Goal: Information Seeking & Learning: Learn about a topic

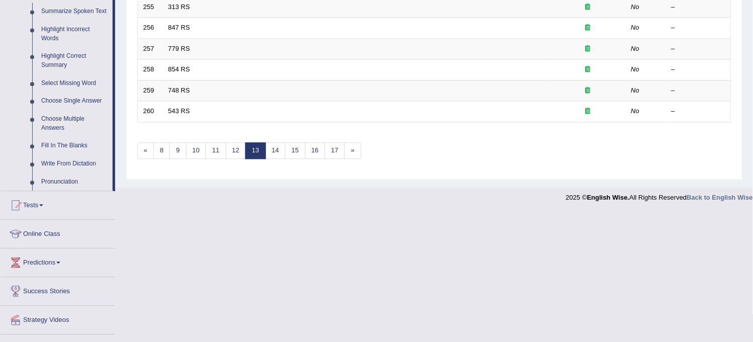
scroll to position [475, 0]
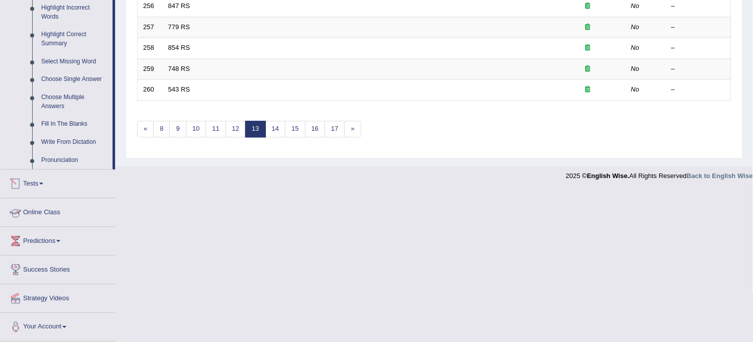
click at [42, 173] on link "Tests" at bounding box center [58, 181] width 115 height 25
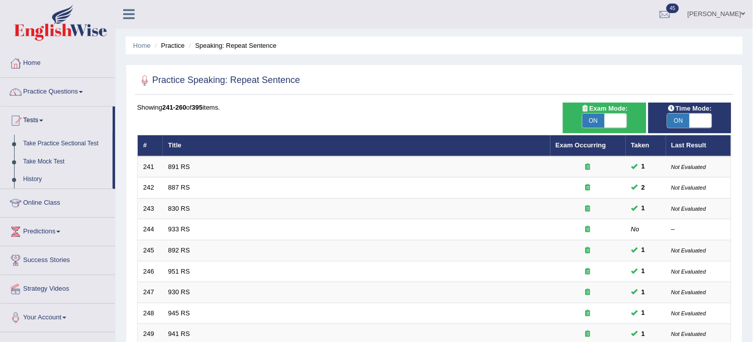
scroll to position [0, 0]
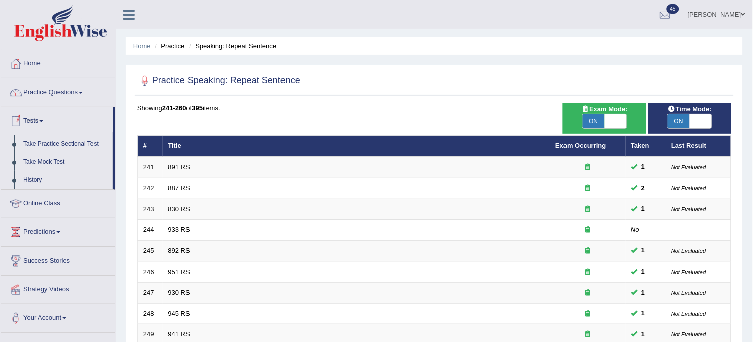
click at [67, 86] on link "Practice Questions" at bounding box center [58, 90] width 115 height 25
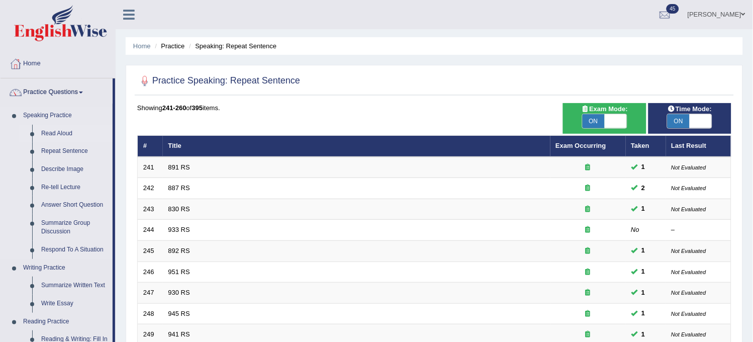
click at [52, 130] on link "Read Aloud" at bounding box center [75, 134] width 76 height 18
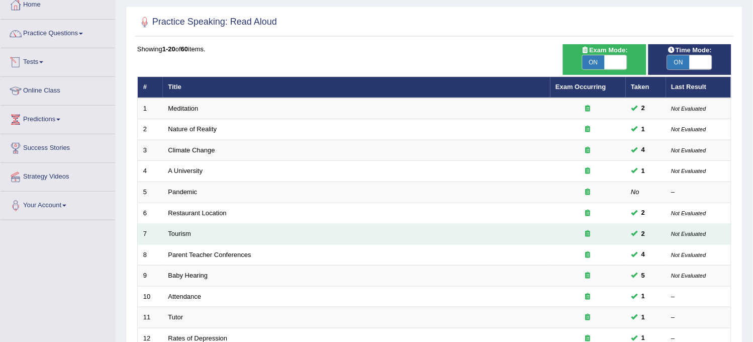
scroll to position [324, 0]
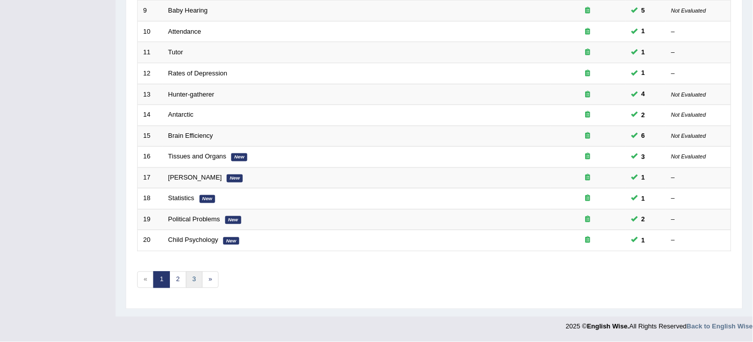
click at [195, 284] on link "3" at bounding box center [194, 280] width 17 height 17
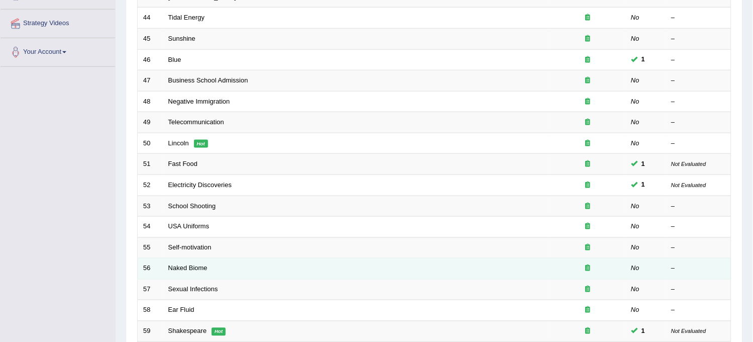
scroll to position [268, 0]
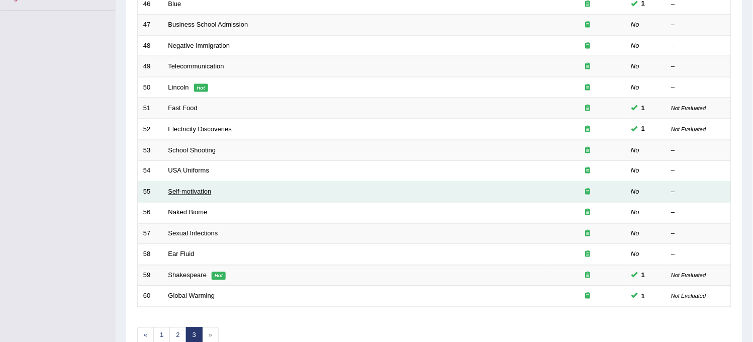
click at [195, 194] on link "Self-motivation" at bounding box center [189, 192] width 43 height 8
click at [195, 192] on link "Self-motivation" at bounding box center [189, 192] width 43 height 8
click at [196, 192] on link "Self-motivation" at bounding box center [189, 192] width 43 height 8
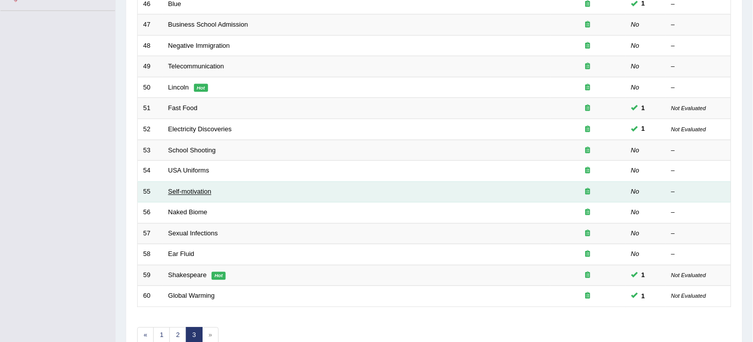
click at [196, 192] on link "Self-motivation" at bounding box center [189, 192] width 43 height 8
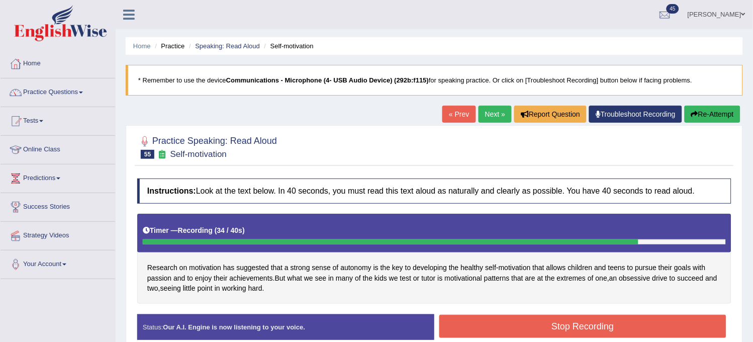
click at [716, 116] on button "Re-Attempt" at bounding box center [713, 114] width 56 height 17
click at [705, 114] on button "Re-Attempt" at bounding box center [713, 114] width 56 height 17
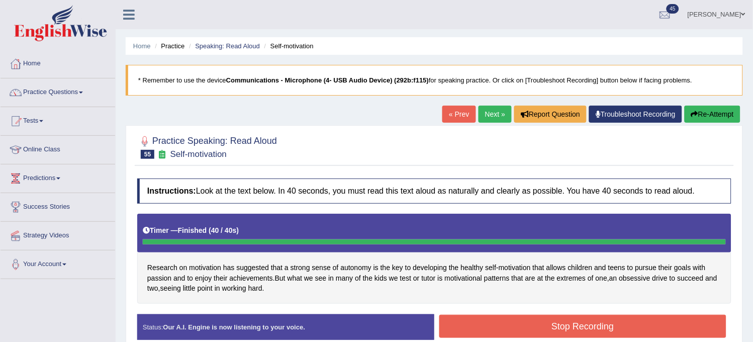
click at [705, 114] on button "Re-Attempt" at bounding box center [713, 114] width 56 height 17
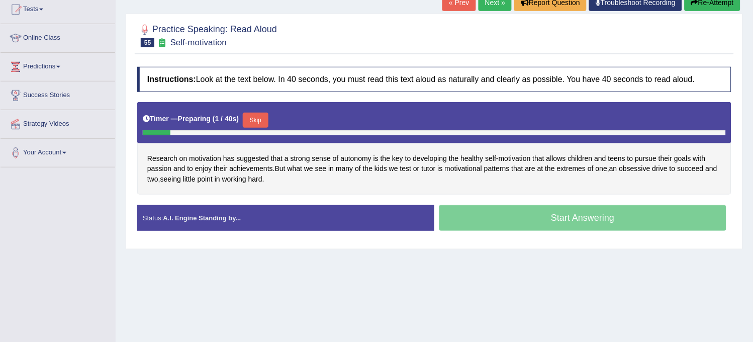
click at [264, 119] on button "Skip" at bounding box center [255, 120] width 25 height 15
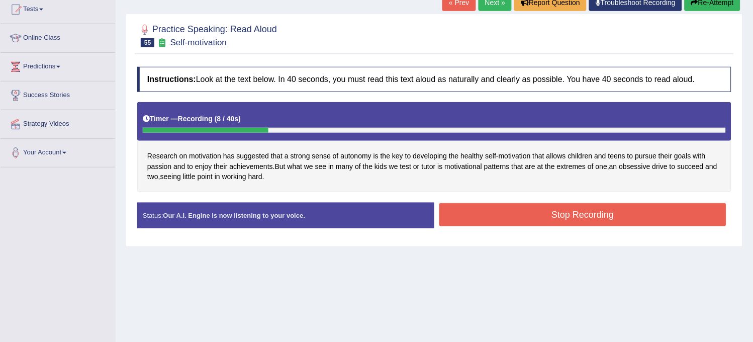
click at [265, 119] on div "Timer — Recording ( 8 / 40s )" at bounding box center [434, 119] width 583 height 18
click at [721, 8] on button "Re-Attempt" at bounding box center [713, 2] width 56 height 17
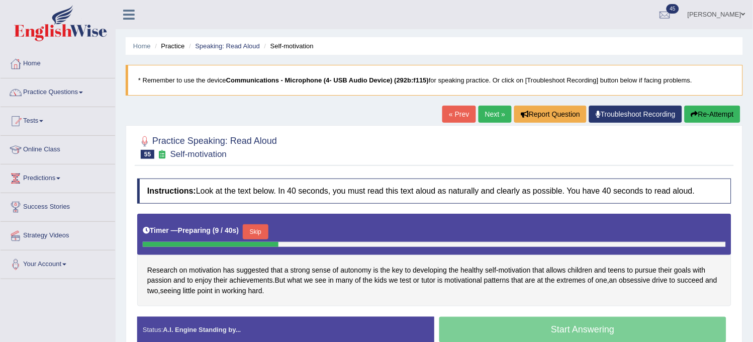
click at [265, 229] on button "Skip" at bounding box center [255, 231] width 25 height 15
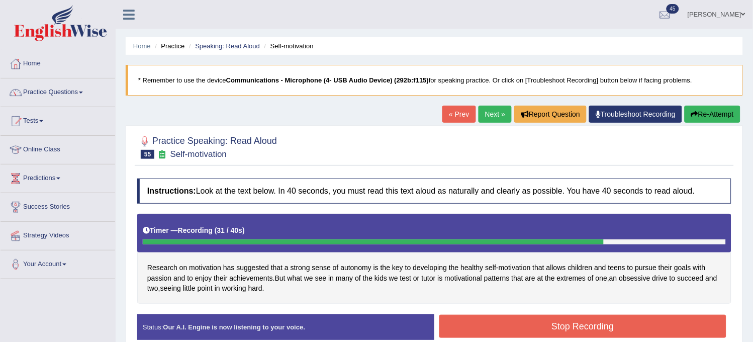
click at [543, 332] on button "Stop Recording" at bounding box center [582, 326] width 287 height 23
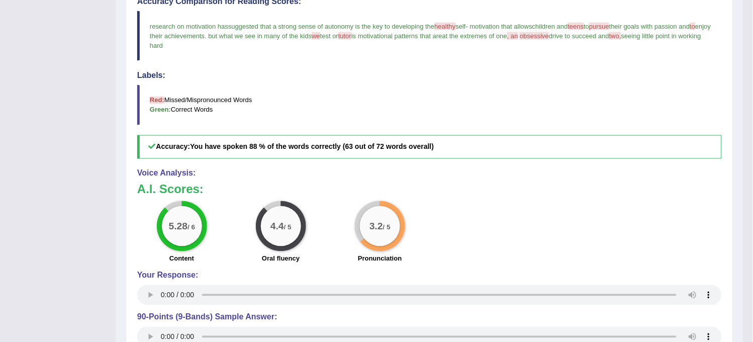
scroll to position [335, 0]
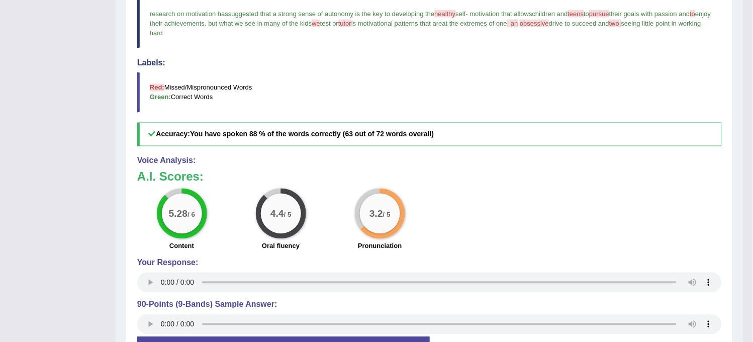
click at [402, 208] on div "3.2 / 5" at bounding box center [380, 214] width 50 height 50
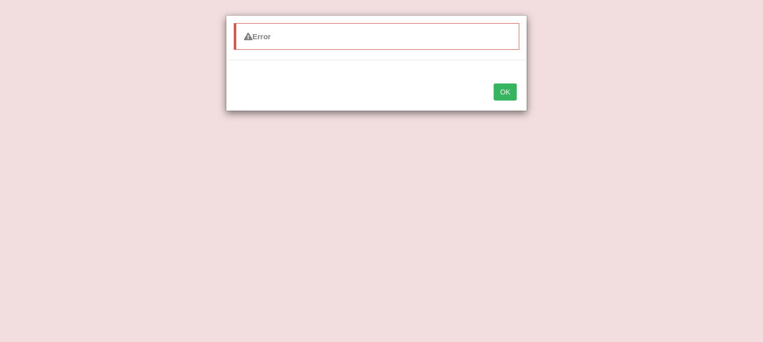
click at [501, 96] on button "OK" at bounding box center [505, 91] width 23 height 17
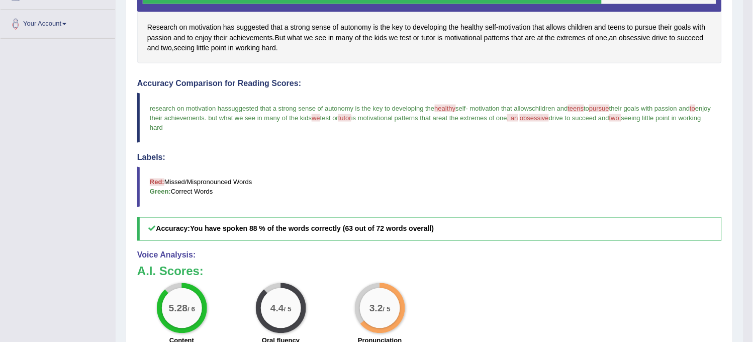
scroll to position [0, 0]
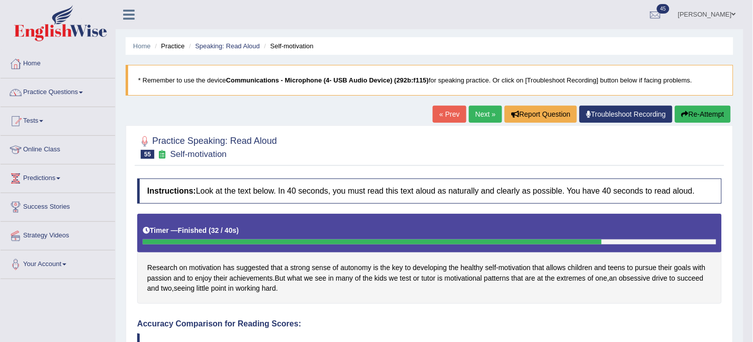
click at [487, 114] on link "Next »" at bounding box center [485, 114] width 33 height 17
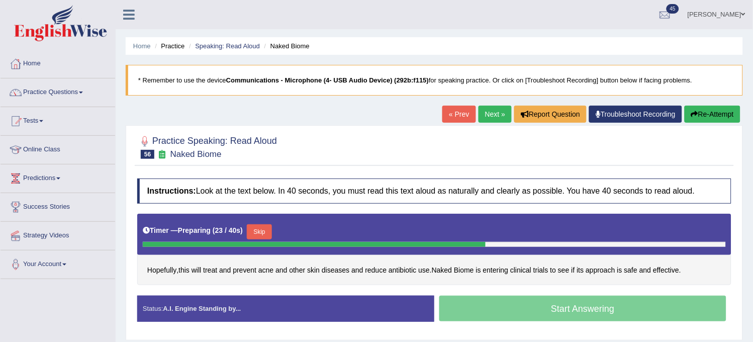
click at [259, 227] on button "Skip" at bounding box center [259, 231] width 25 height 15
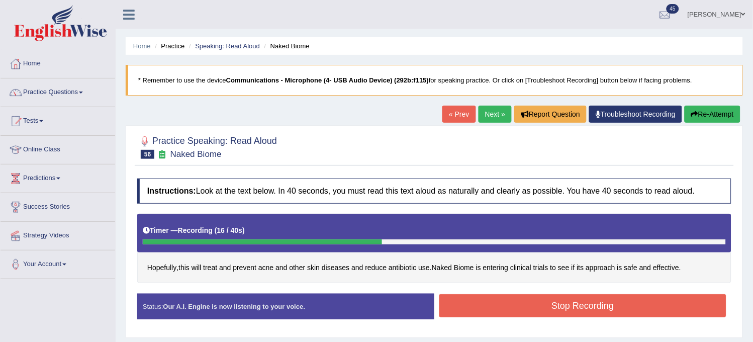
click at [702, 117] on button "Re-Attempt" at bounding box center [713, 114] width 56 height 17
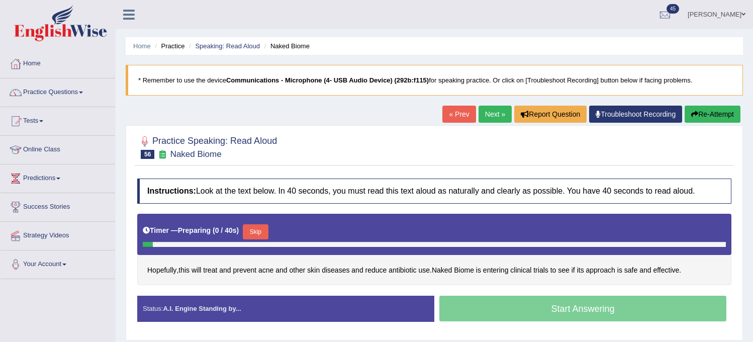
click at [254, 233] on button "Skip" at bounding box center [255, 231] width 25 height 15
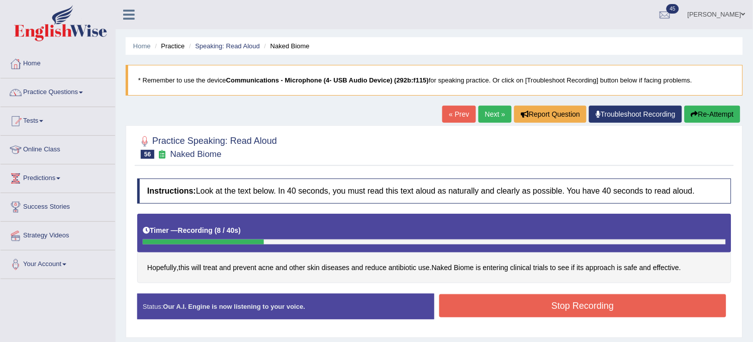
click at [716, 118] on button "Re-Attempt" at bounding box center [713, 114] width 56 height 17
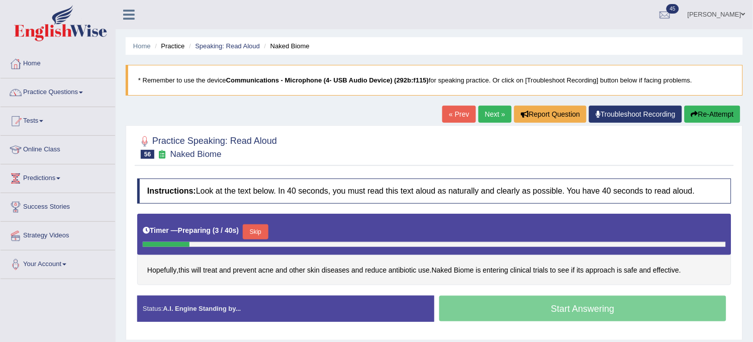
click at [258, 229] on button "Skip" at bounding box center [255, 231] width 25 height 15
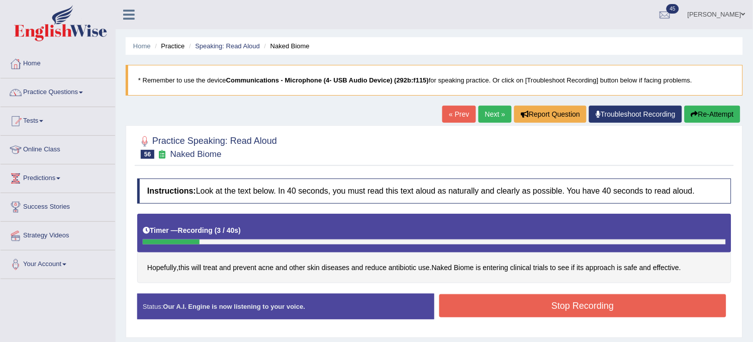
click at [732, 122] on button "Re-Attempt" at bounding box center [713, 114] width 56 height 17
click at [709, 110] on button "Re-Attempt" at bounding box center [713, 114] width 56 height 17
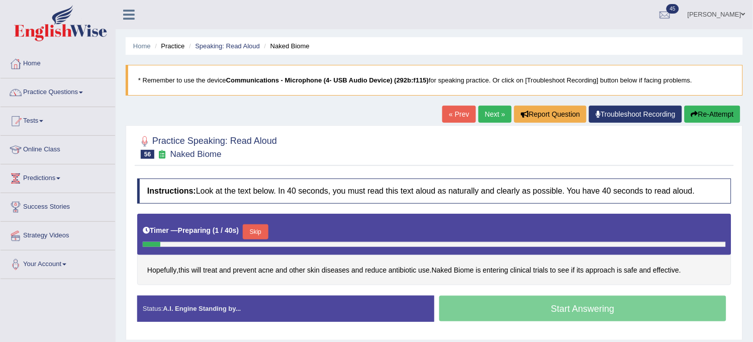
click at [258, 227] on button "Skip" at bounding box center [255, 231] width 25 height 15
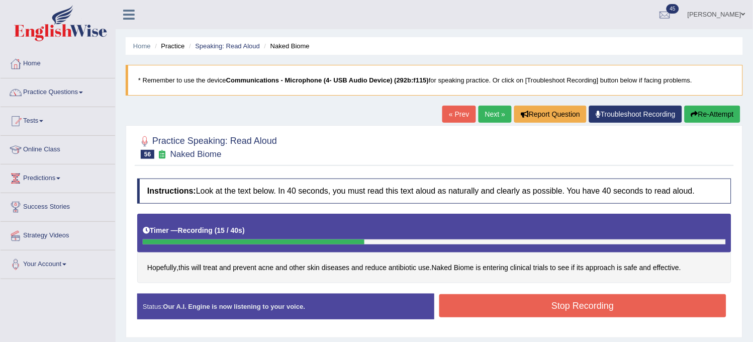
click at [543, 298] on button "Stop Recording" at bounding box center [582, 305] width 287 height 23
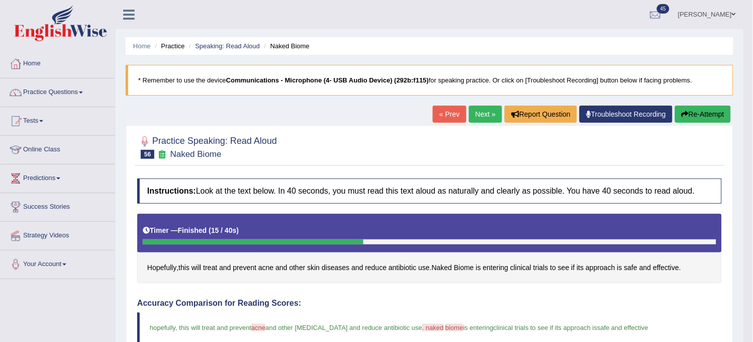
click at [697, 116] on button "Re-Attempt" at bounding box center [703, 114] width 56 height 17
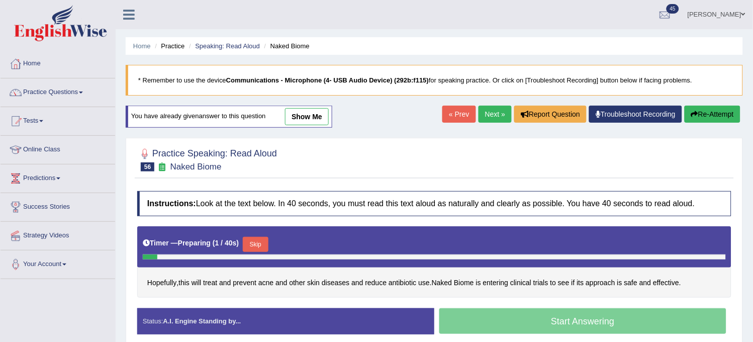
click at [253, 249] on button "Skip" at bounding box center [255, 244] width 25 height 15
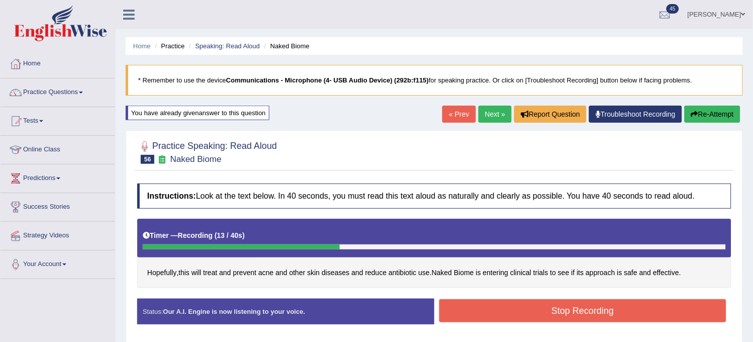
click at [584, 309] on button "Stop Recording" at bounding box center [582, 310] width 287 height 23
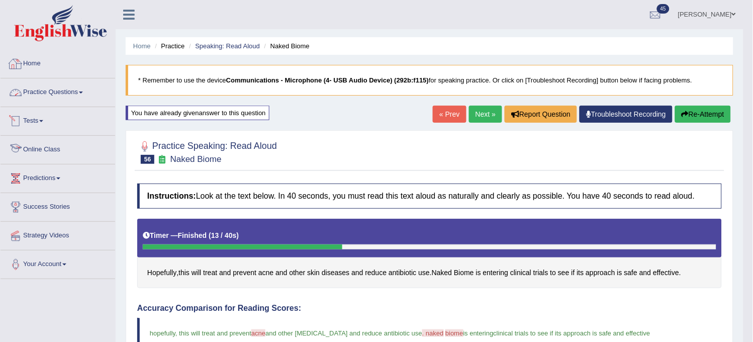
click at [101, 89] on link "Practice Questions" at bounding box center [58, 90] width 115 height 25
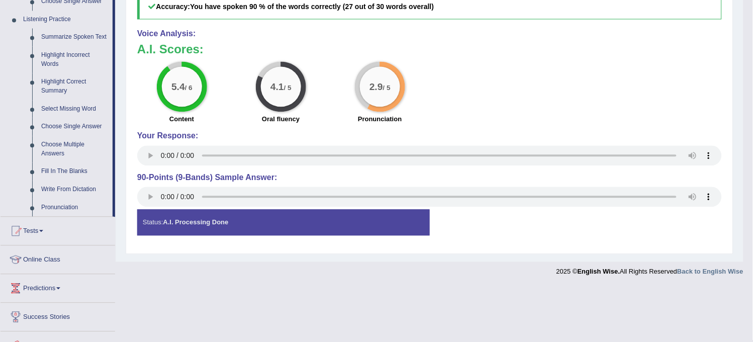
scroll to position [447, 0]
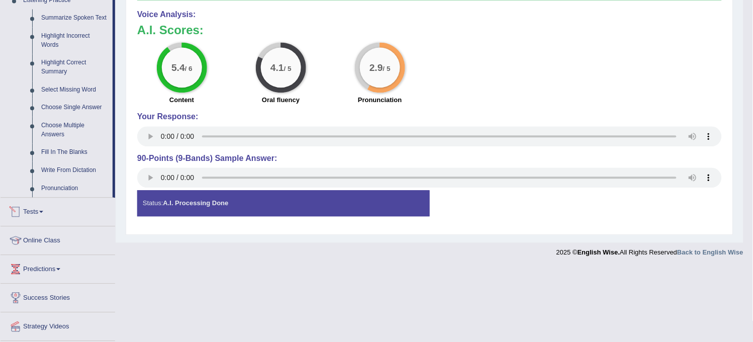
click at [47, 203] on link "Tests" at bounding box center [58, 210] width 115 height 25
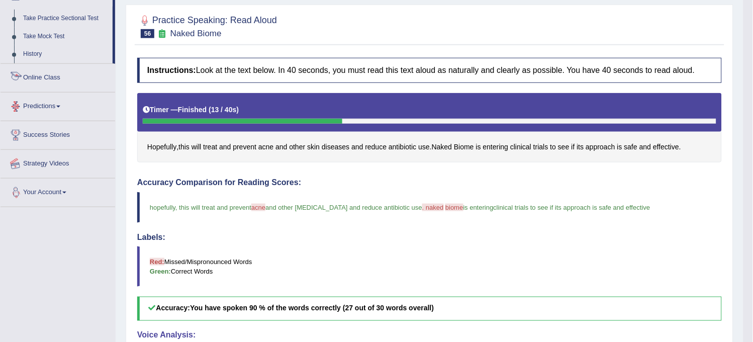
scroll to position [108, 0]
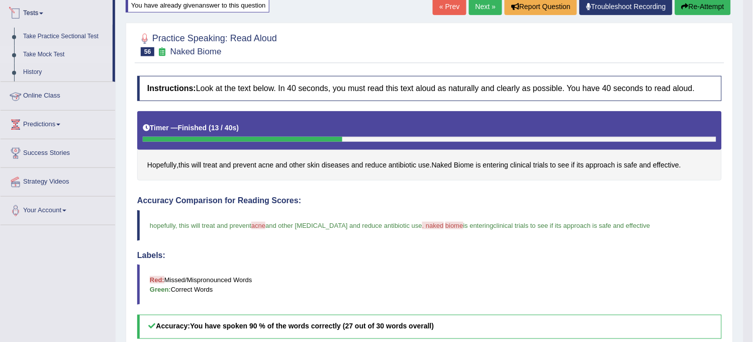
click at [39, 55] on link "Take Mock Test" at bounding box center [66, 55] width 94 height 18
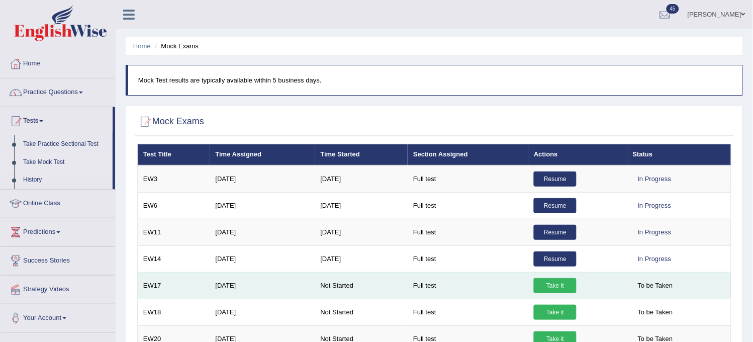
click at [551, 282] on link "Take it" at bounding box center [555, 285] width 43 height 15
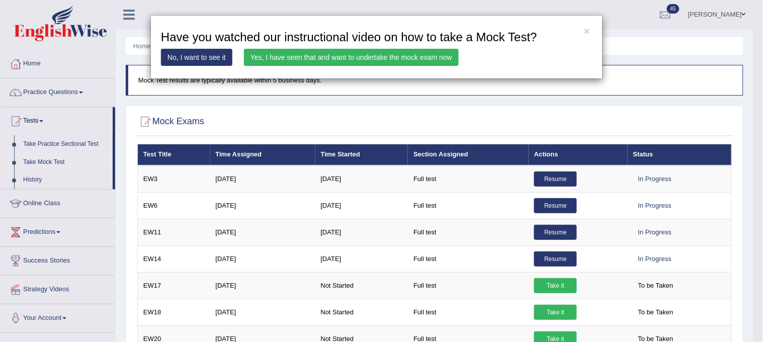
click at [354, 60] on link "Yes, I have seen that and want to undertake the mock exam now" at bounding box center [351, 57] width 215 height 17
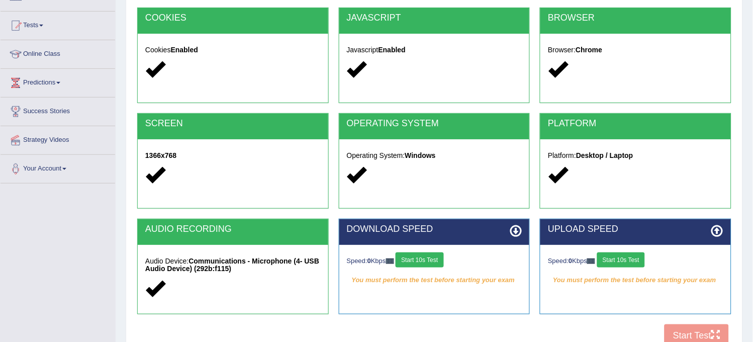
scroll to position [112, 0]
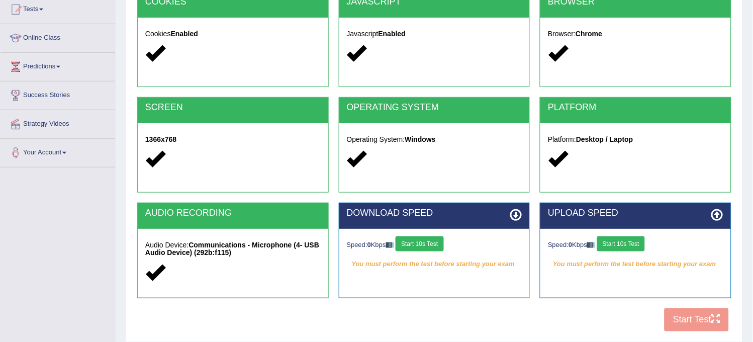
click at [429, 243] on button "Start 10s Test" at bounding box center [420, 243] width 48 height 15
click at [625, 243] on button "Start 10s Test" at bounding box center [621, 243] width 48 height 15
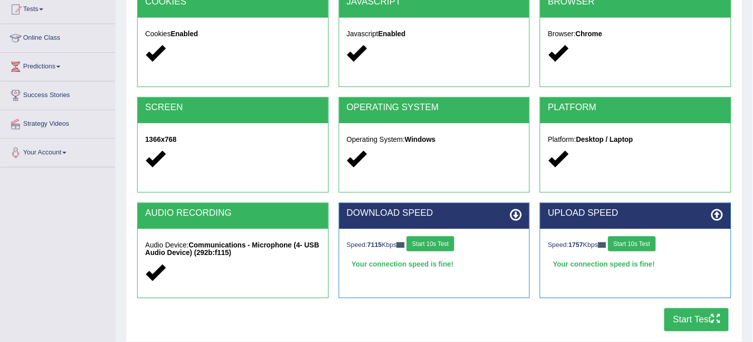
click at [700, 319] on button "Start Test" at bounding box center [697, 319] width 64 height 23
